Goal: Information Seeking & Learning: Understand process/instructions

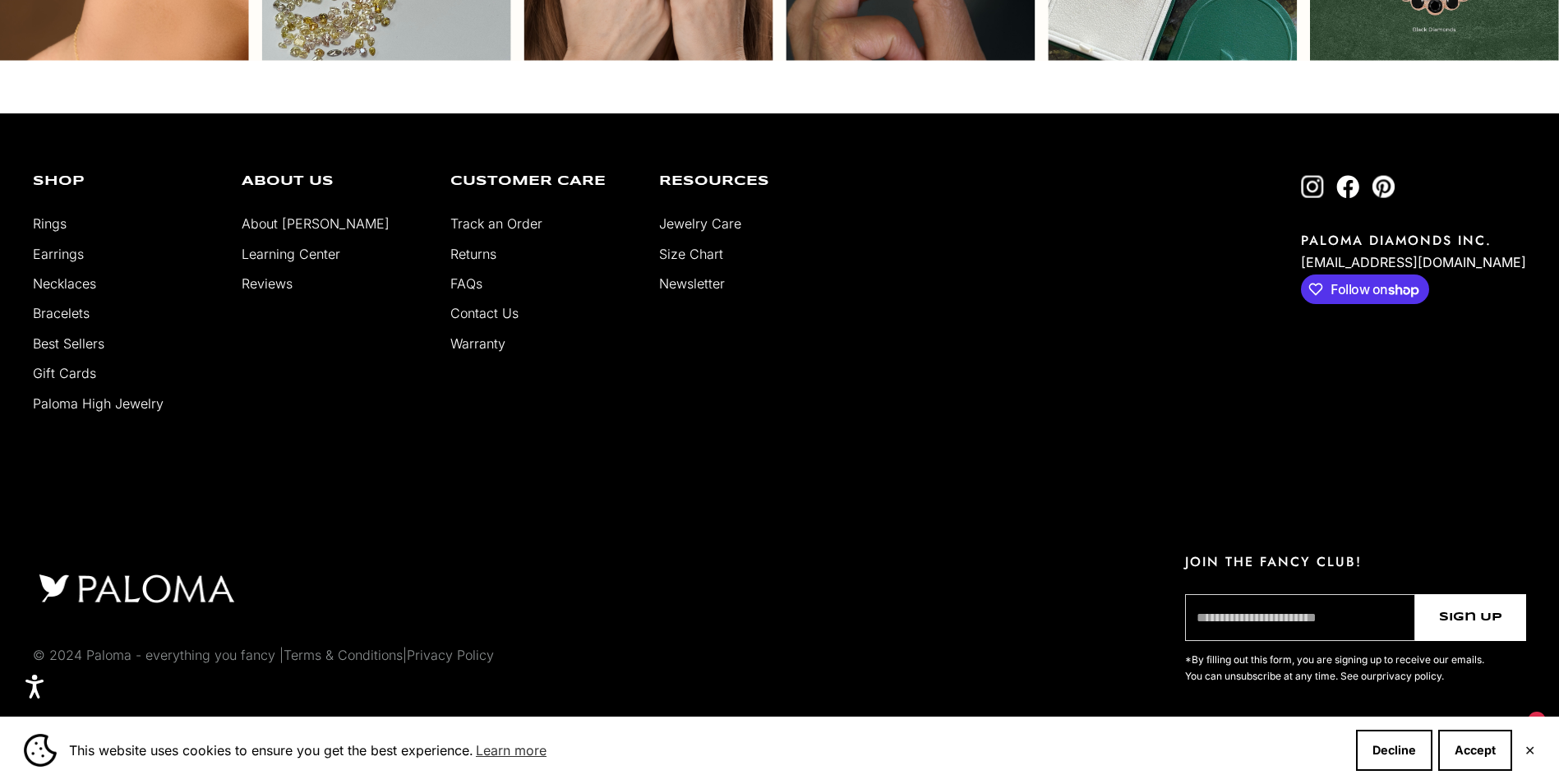
scroll to position [5131, 0]
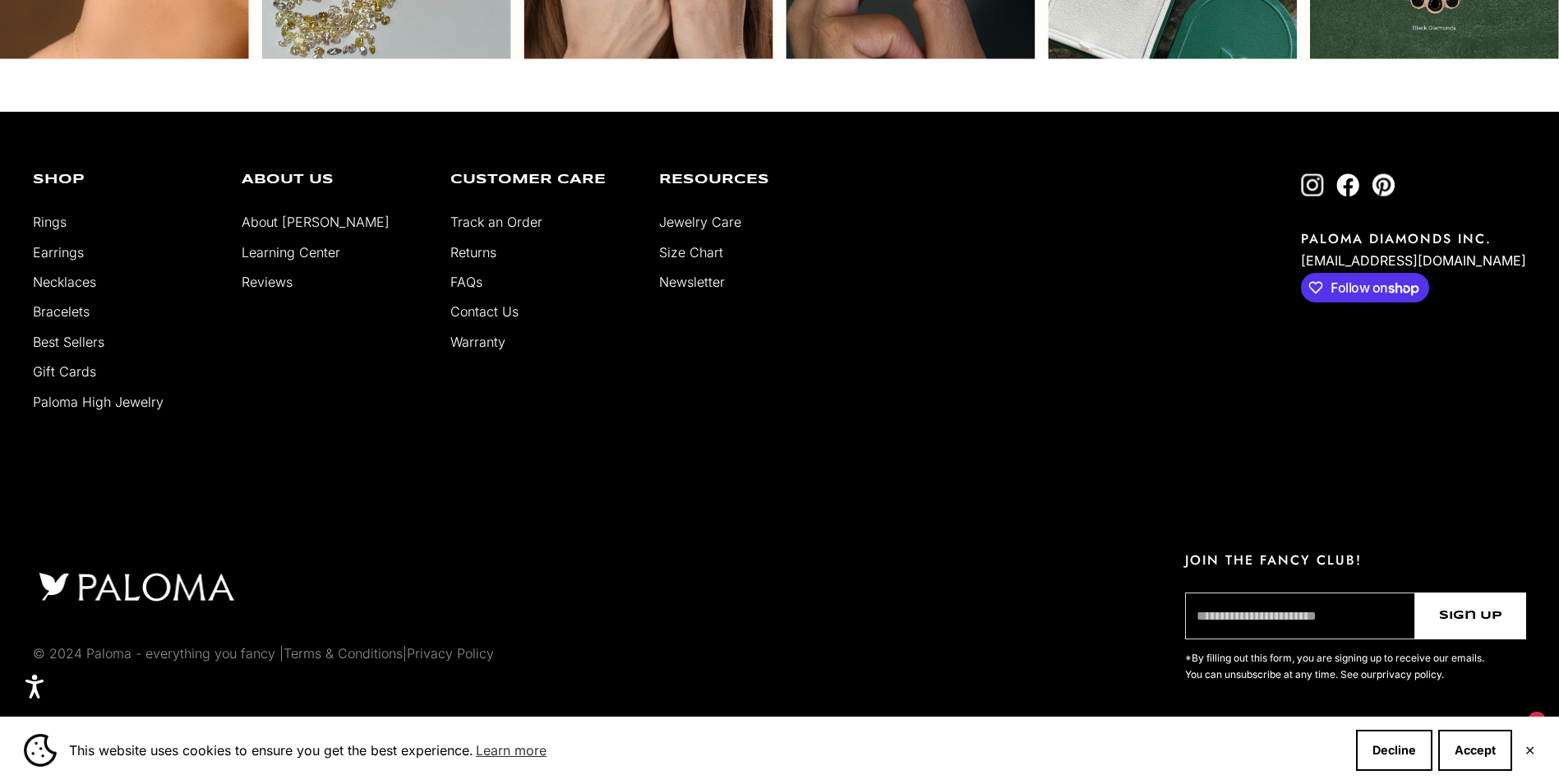
click at [505, 302] on li "Contact Us" at bounding box center [542, 311] width 184 height 21
click at [507, 314] on link "Contact Us" at bounding box center [484, 311] width 68 height 17
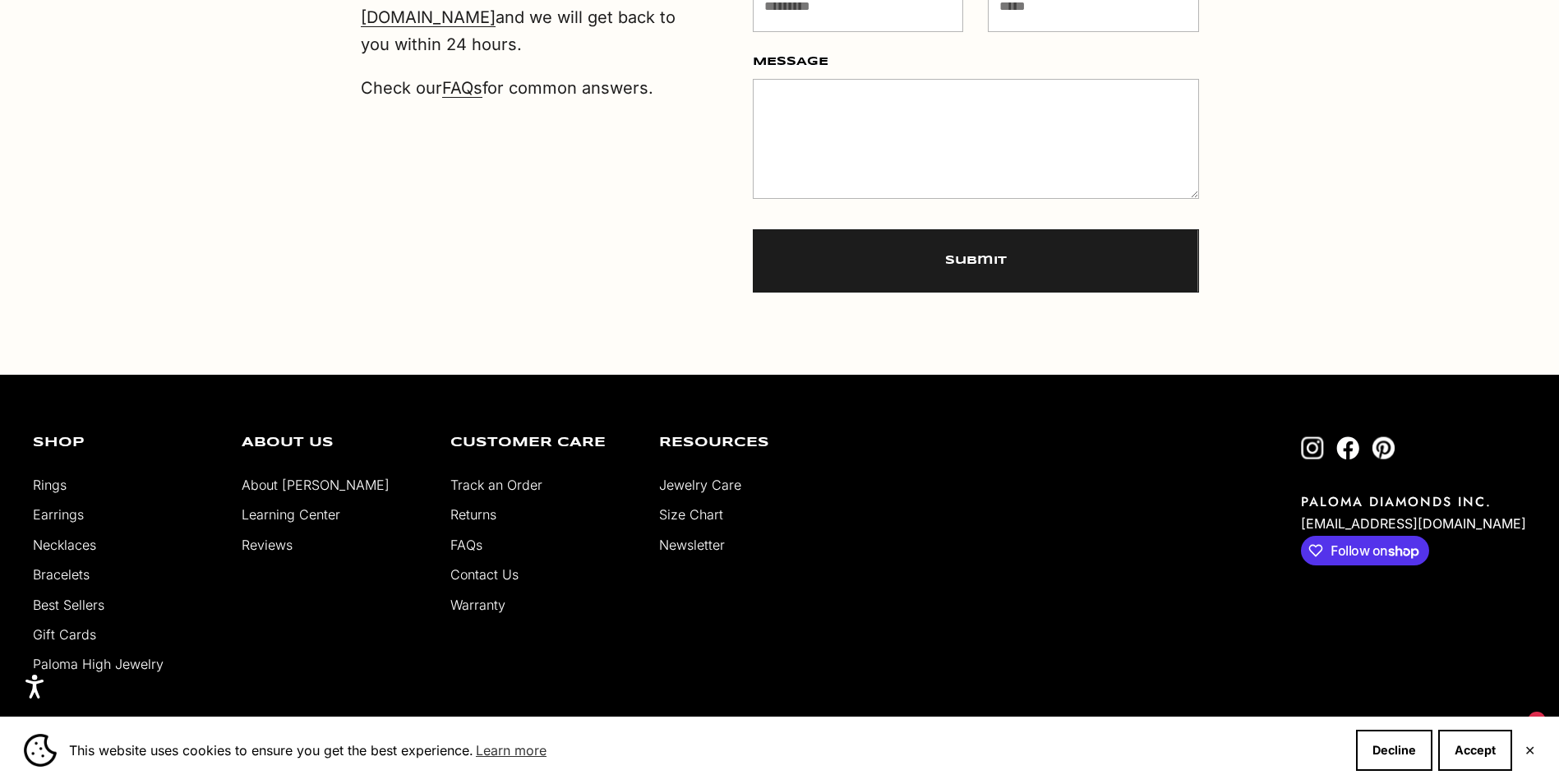
scroll to position [1182, 0]
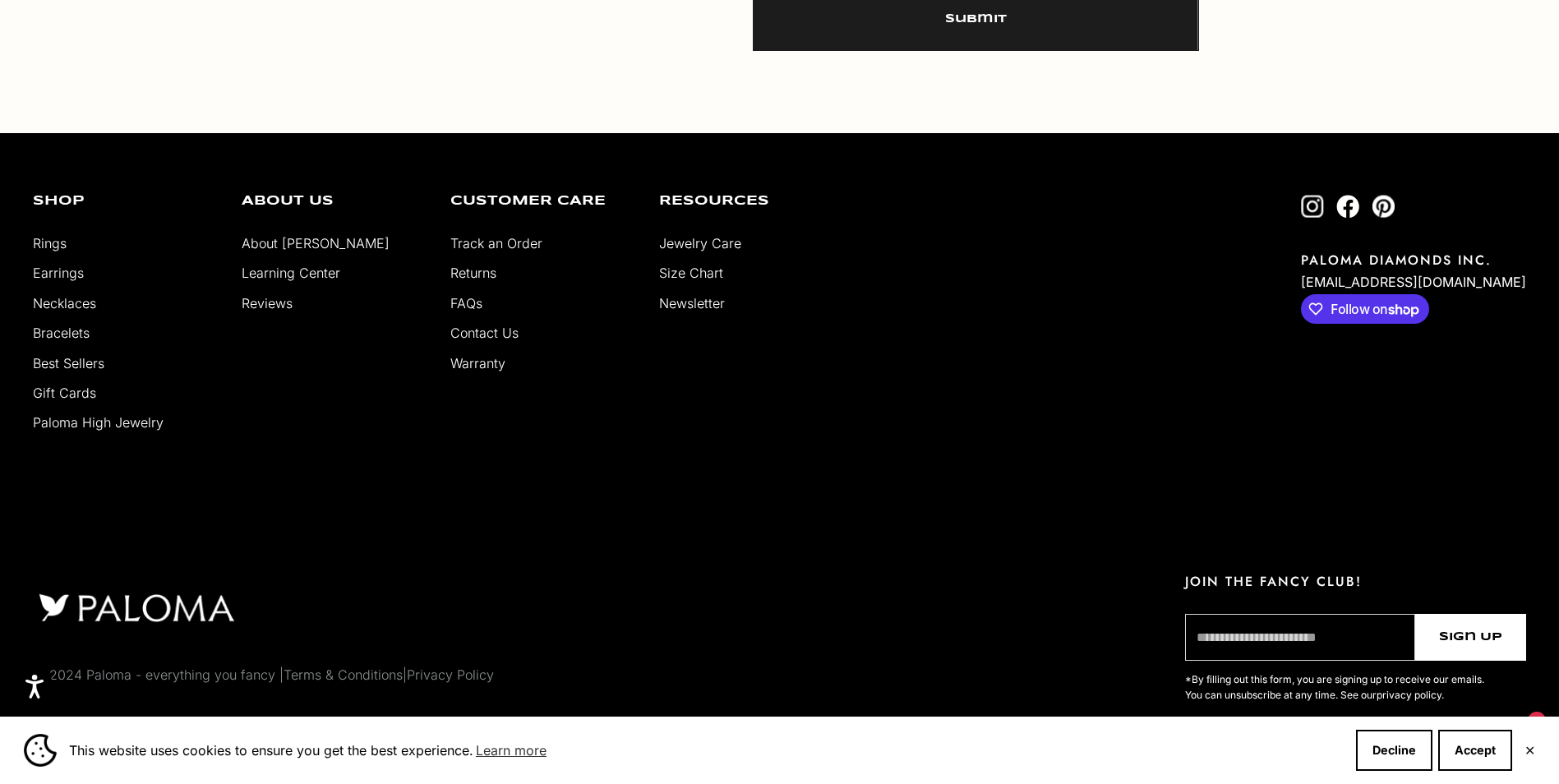
click at [482, 268] on link "Returns" at bounding box center [473, 273] width 46 height 17
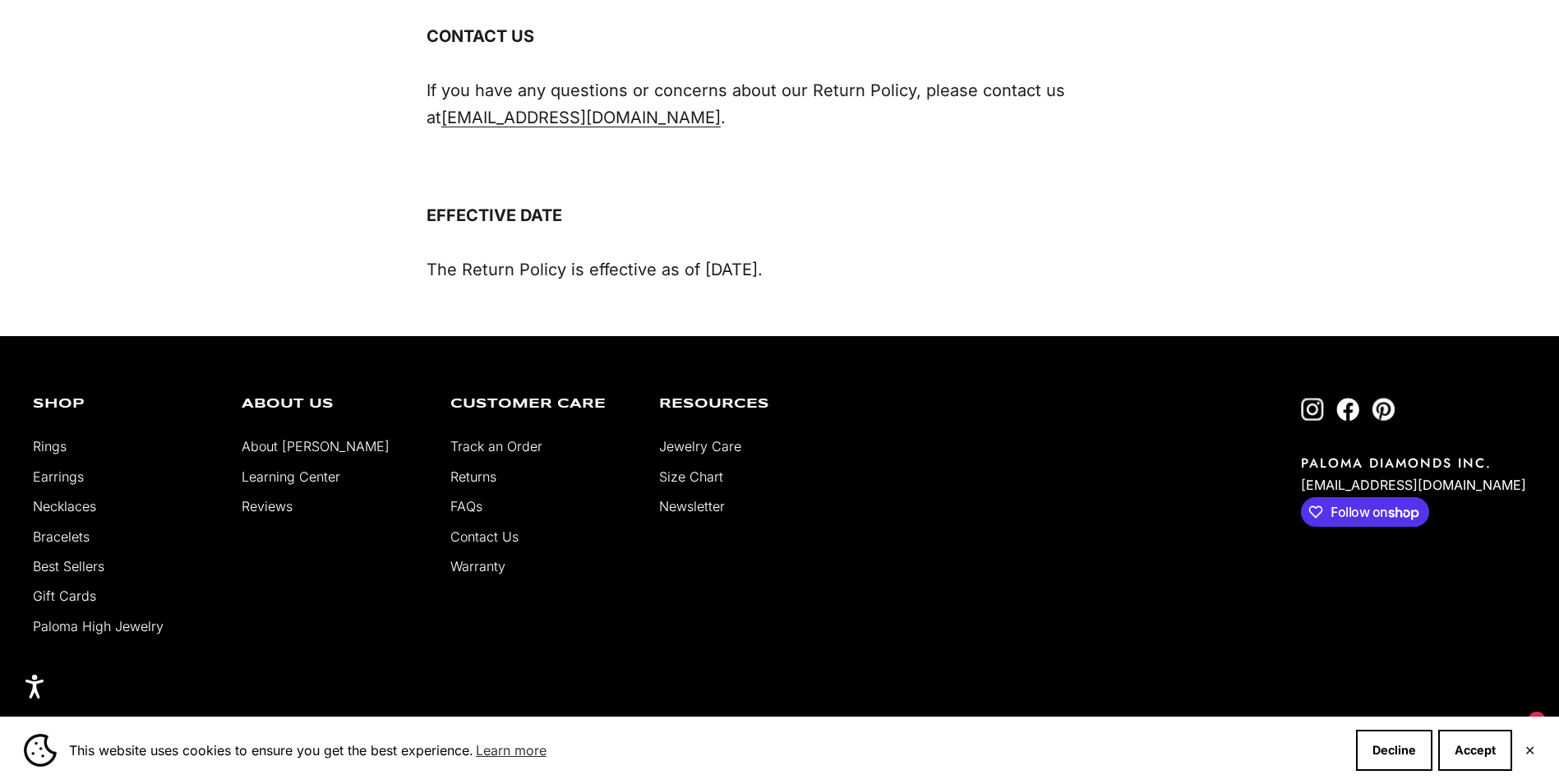
scroll to position [2053, 0]
